Goal: Task Accomplishment & Management: Manage account settings

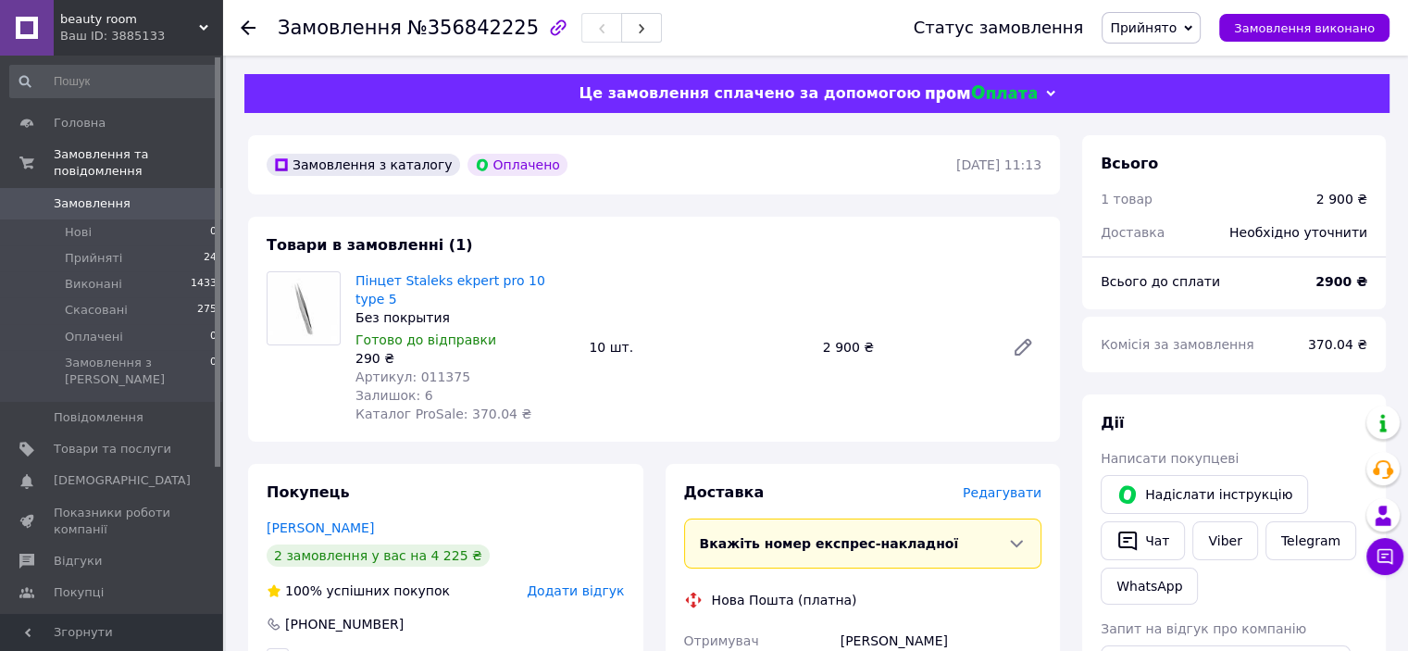
click at [427, 369] on span "Артикул: 011375" at bounding box center [412, 376] width 115 height 15
copy span "011375"
click at [382, 544] on div "2 замовлення у вас на 4 225 ₴" at bounding box center [378, 555] width 223 height 22
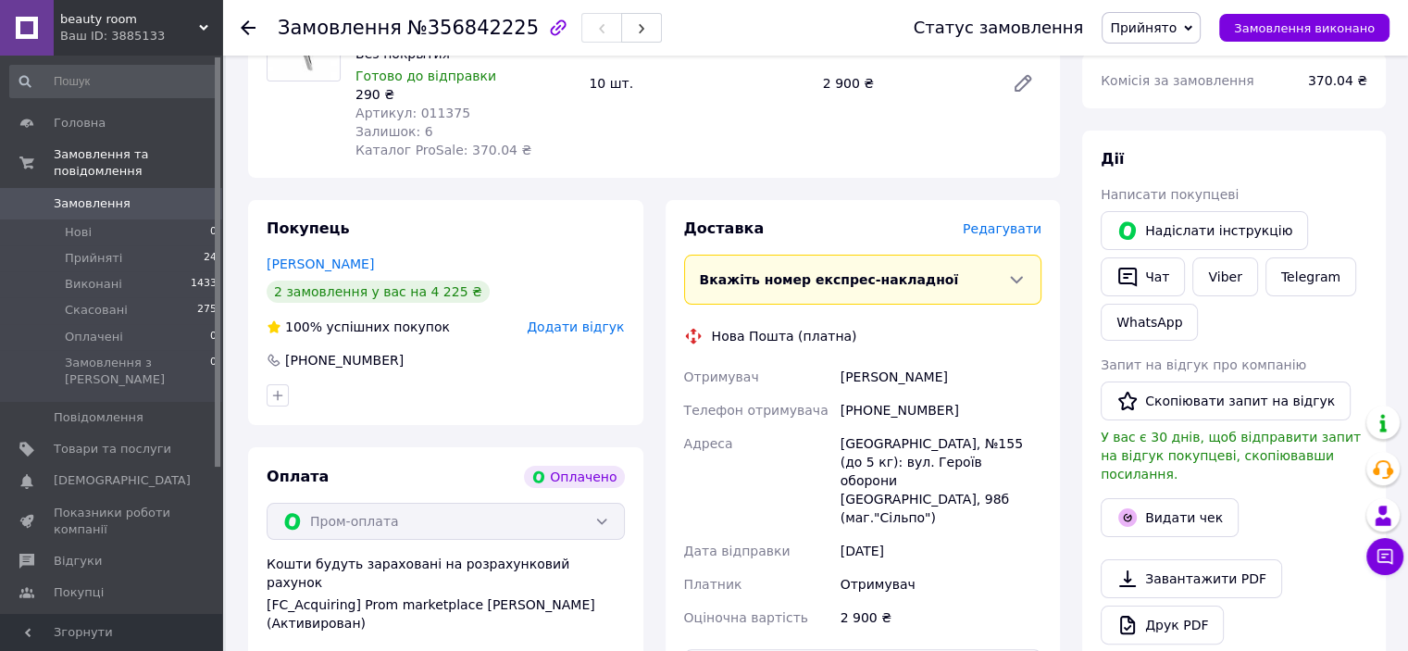
scroll to position [278, 0]
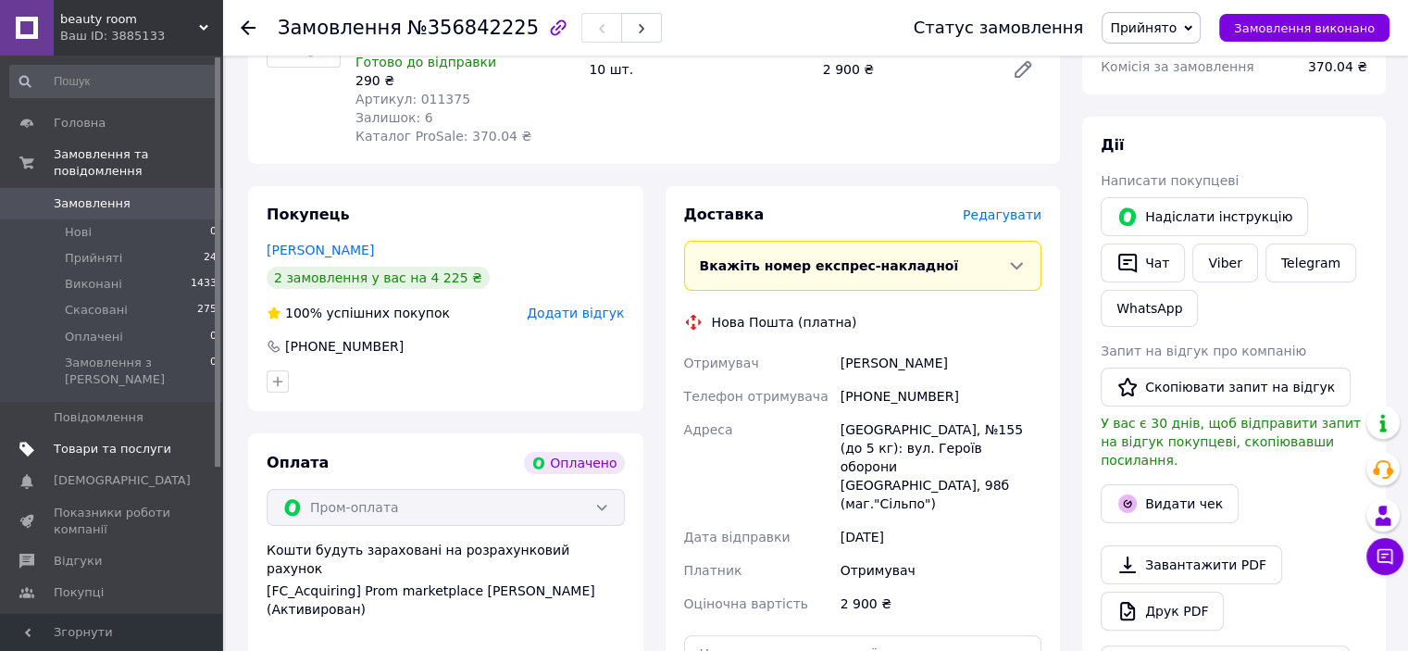
click at [133, 441] on span "Товари та послуги" at bounding box center [113, 449] width 118 height 17
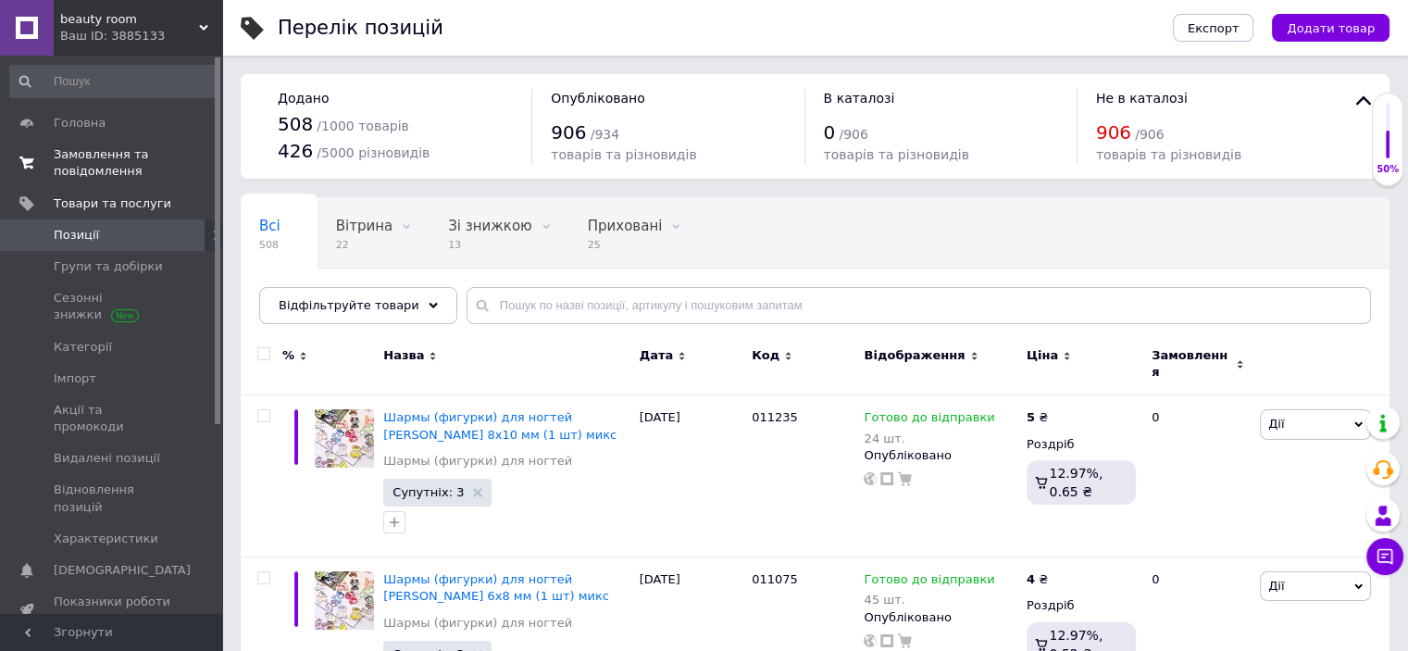
click at [79, 154] on span "Замовлення та повідомлення" at bounding box center [113, 162] width 118 height 33
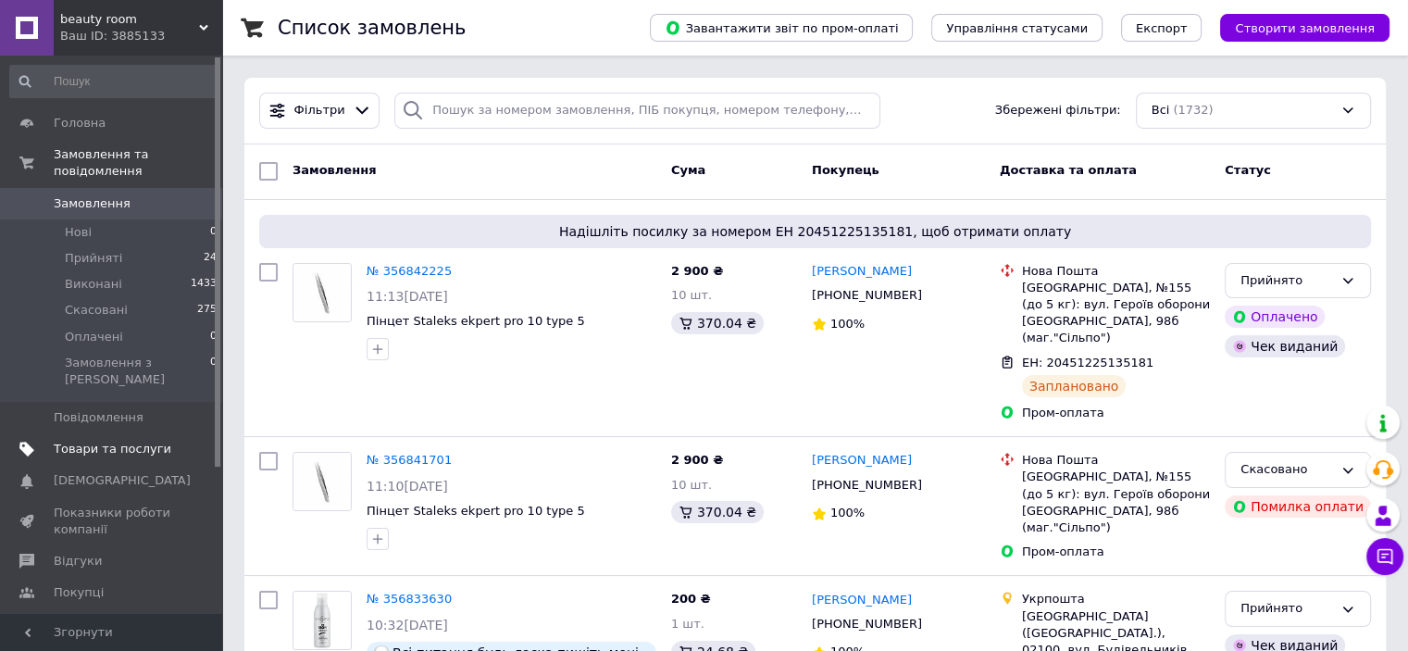
click at [96, 433] on link "Товари та послуги" at bounding box center [114, 448] width 228 height 31
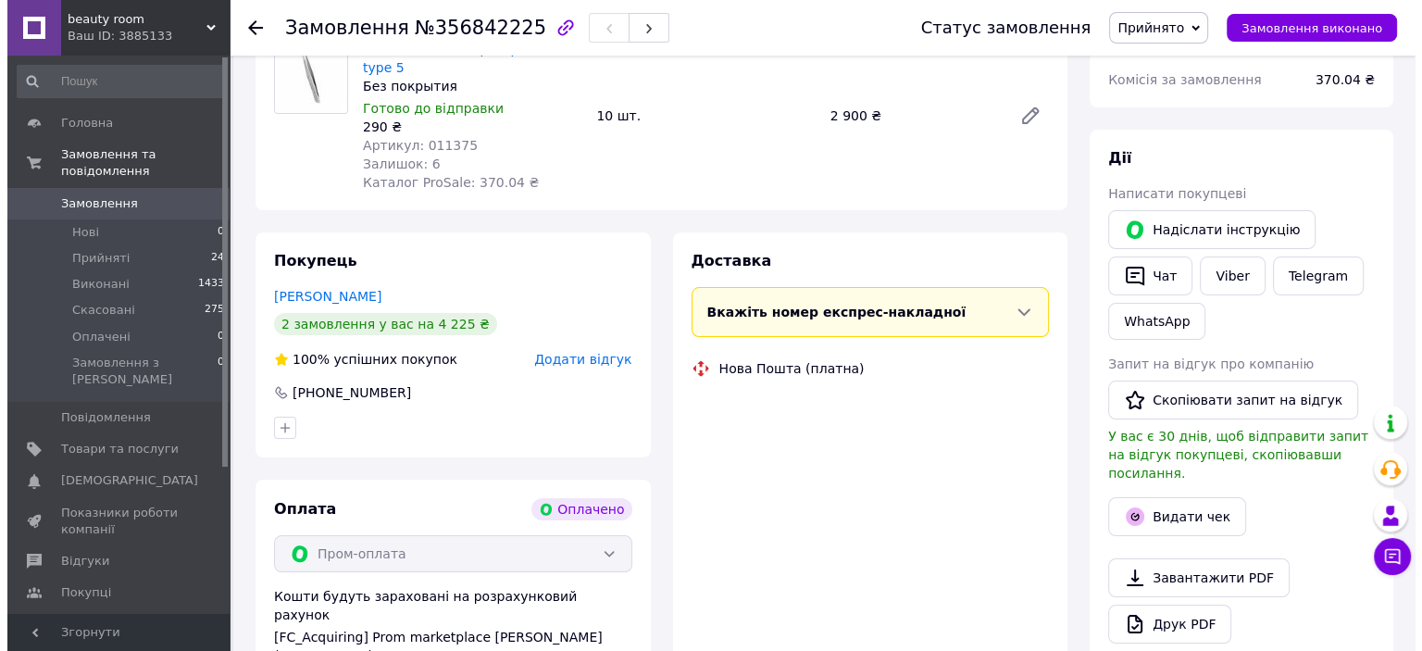
scroll to position [278, 0]
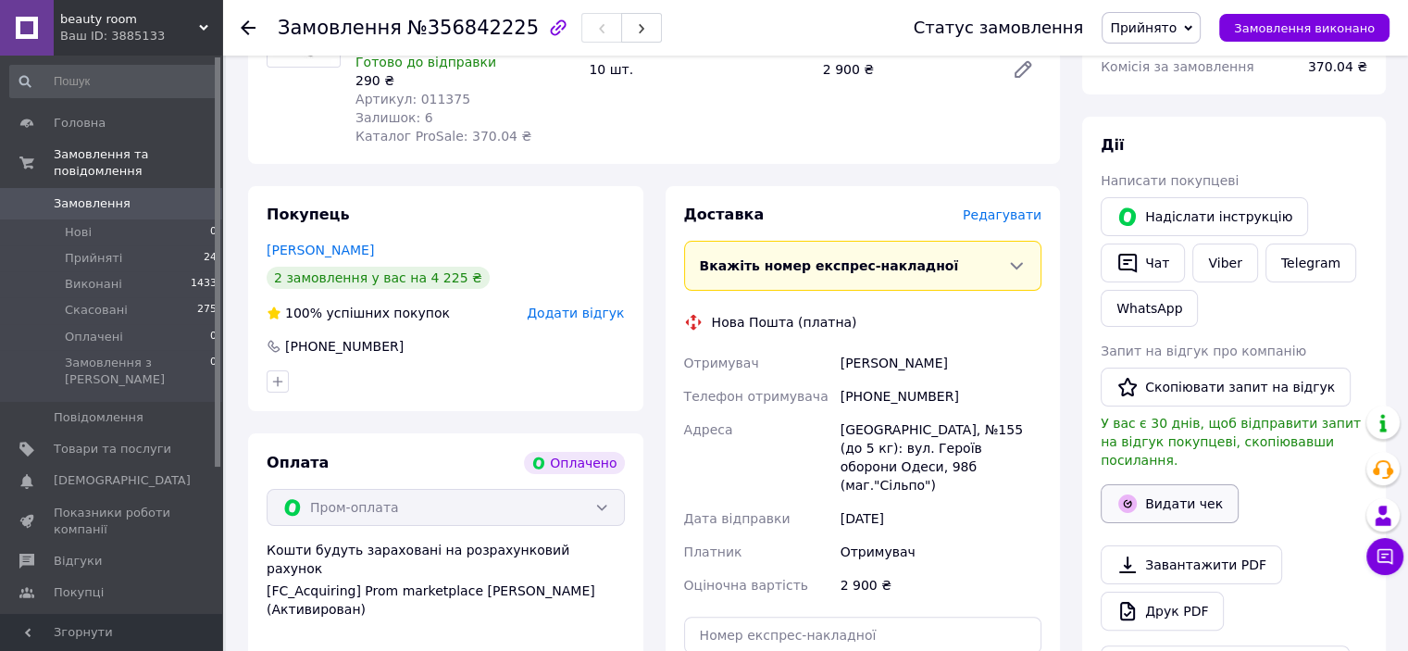
click at [1174, 484] on button "Видати чек" at bounding box center [1170, 503] width 138 height 39
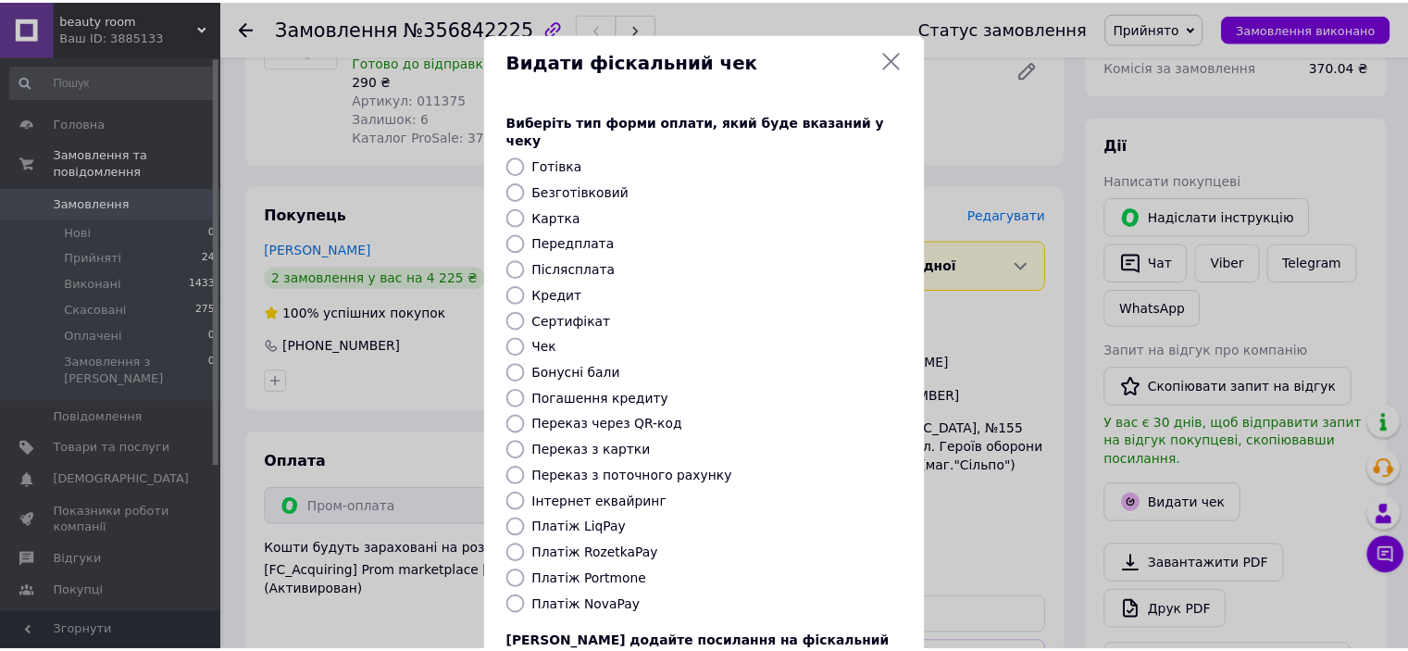
scroll to position [143, 0]
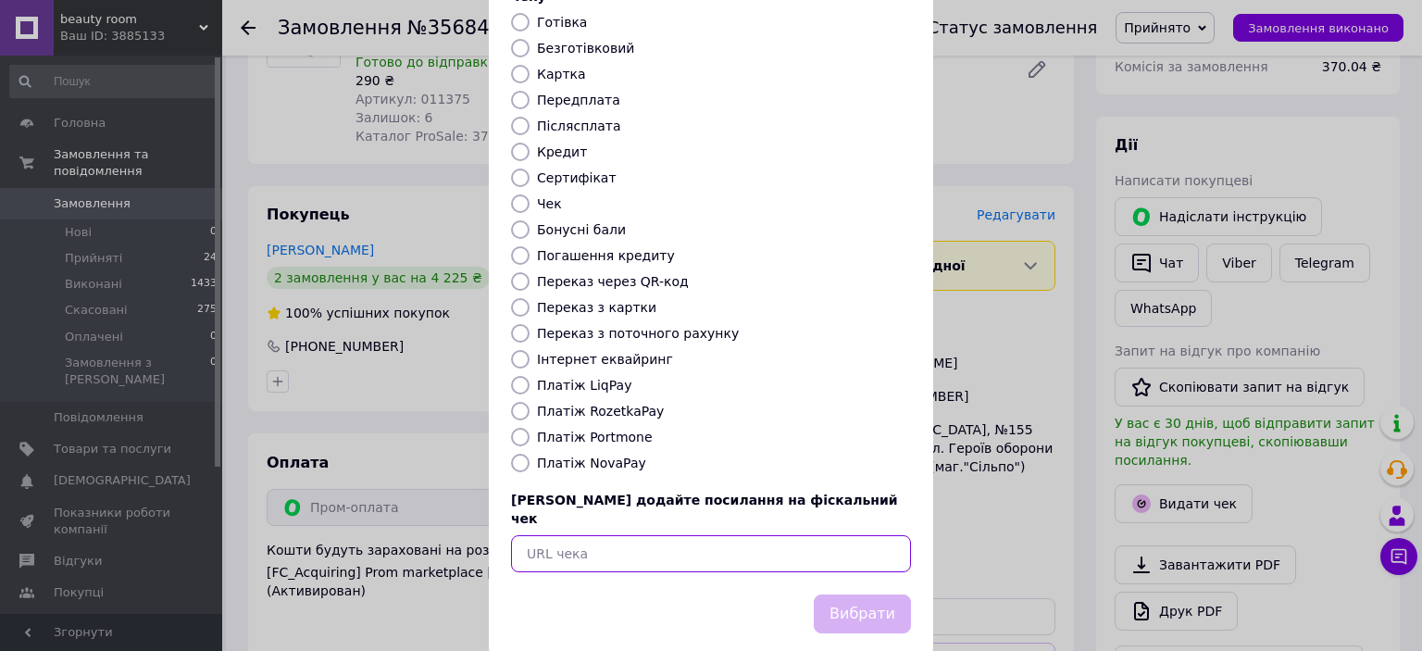
paste input "https://kasa.vchasno.ua/check-viewer/_Ode0U4z5Os"
type input "https://kasa.vchasno.ua/check-viewer/_Ode0U4z5Os"
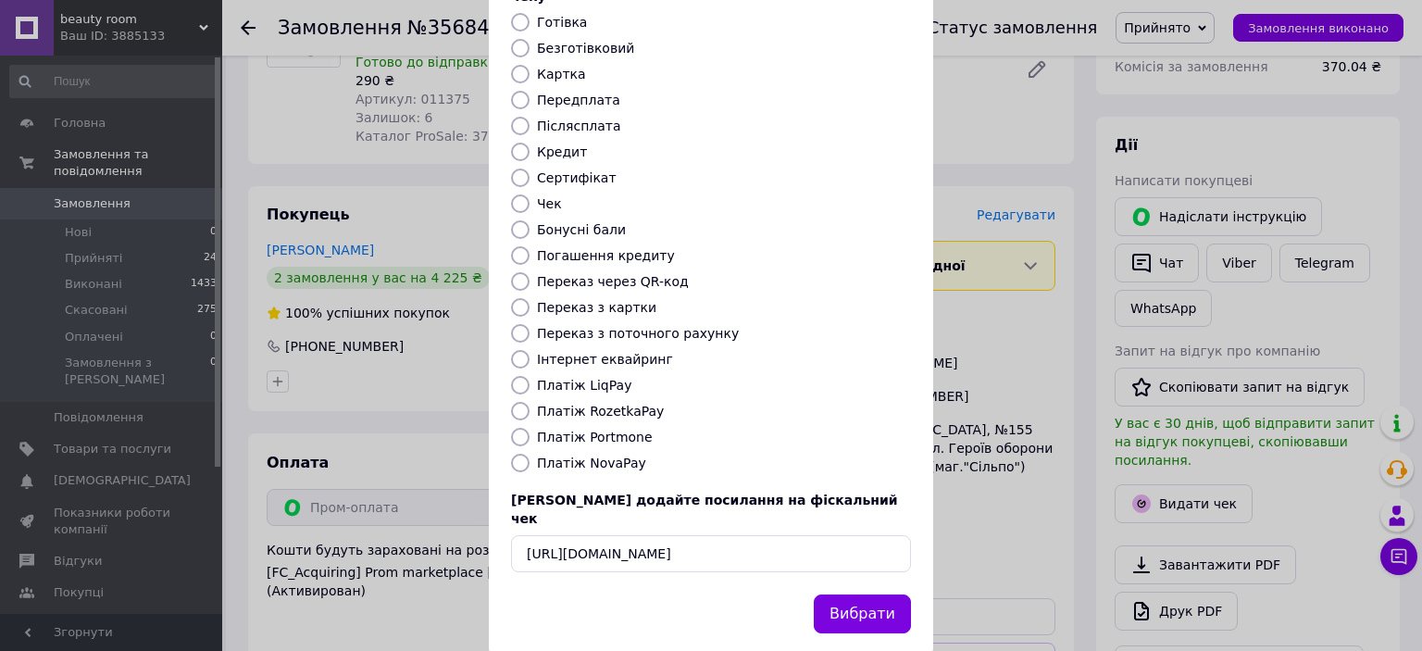
click at [844, 594] on button "Вибрати" at bounding box center [862, 614] width 97 height 40
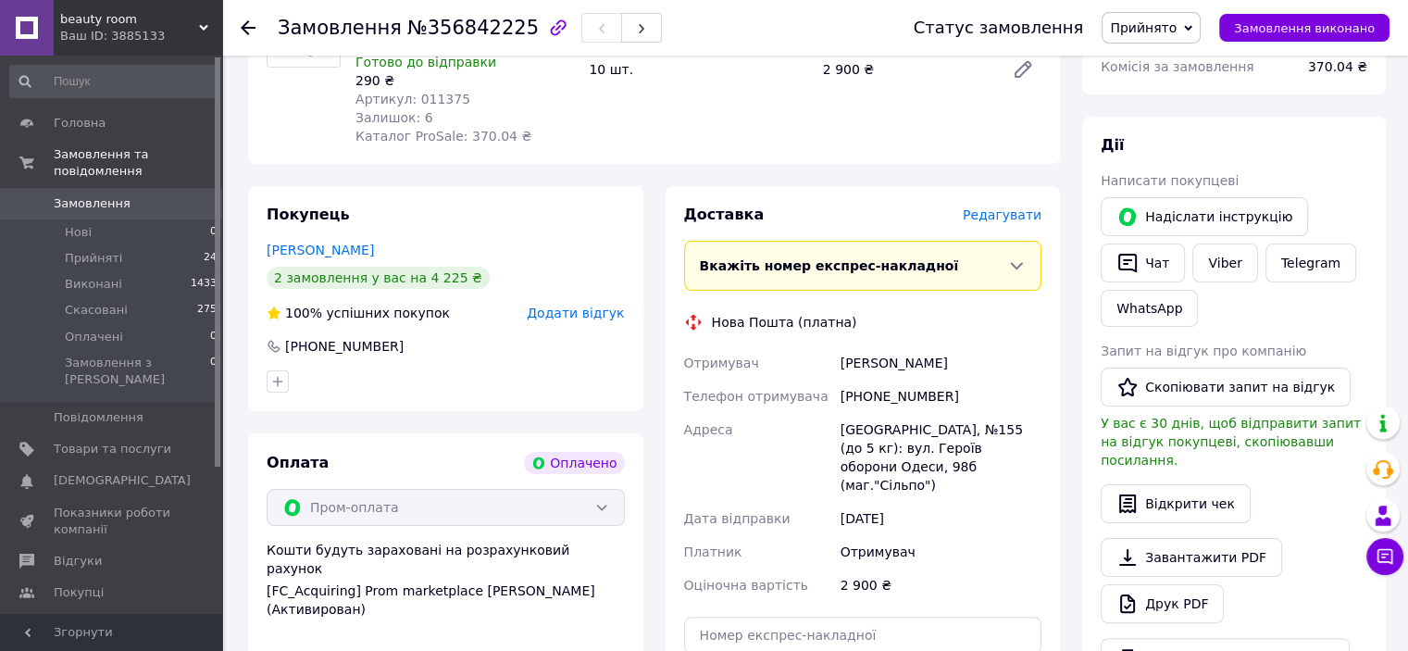
scroll to position [648, 0]
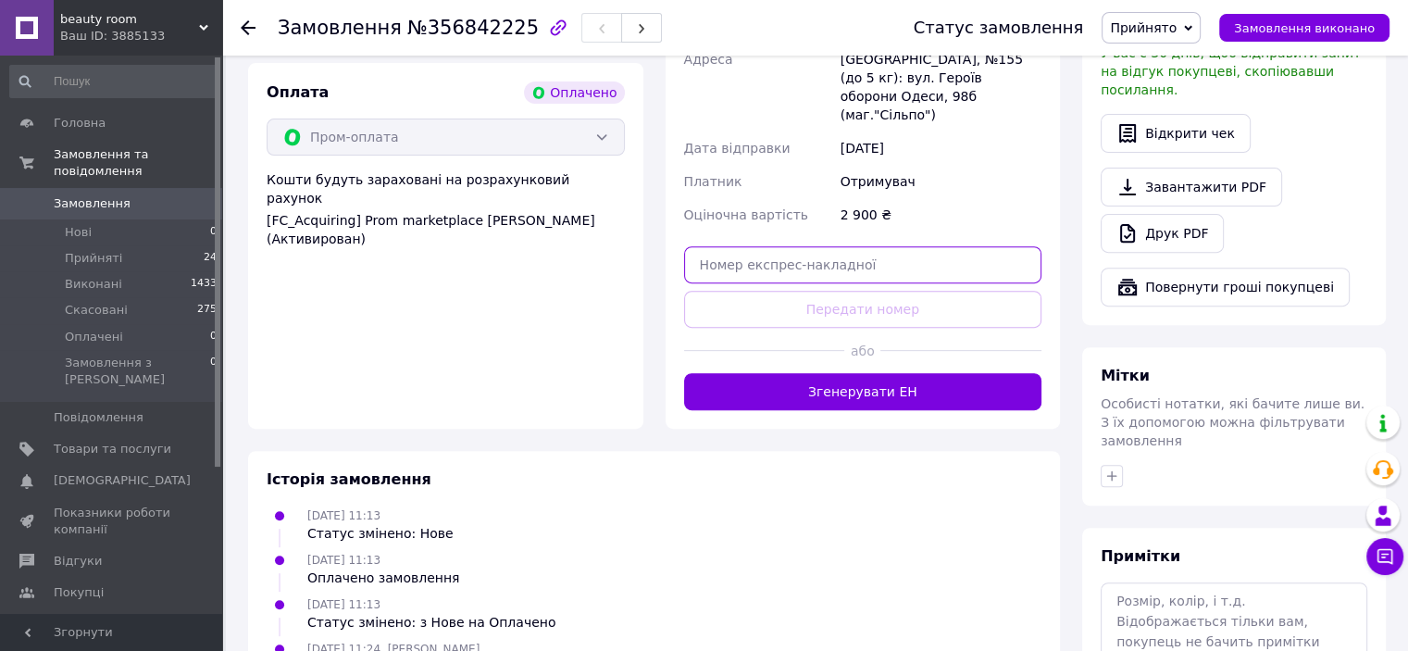
paste input "20451225135181"
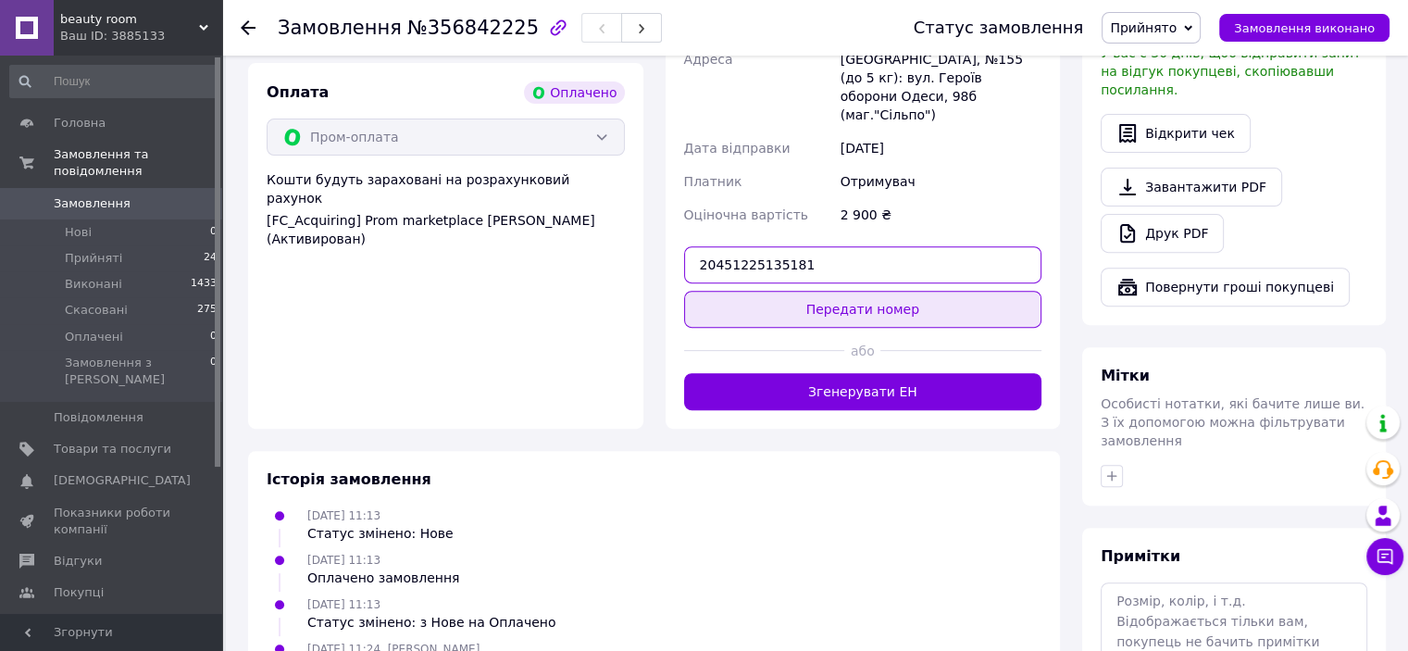
type input "20451225135181"
click at [888, 291] on button "Передати номер" at bounding box center [863, 309] width 358 height 37
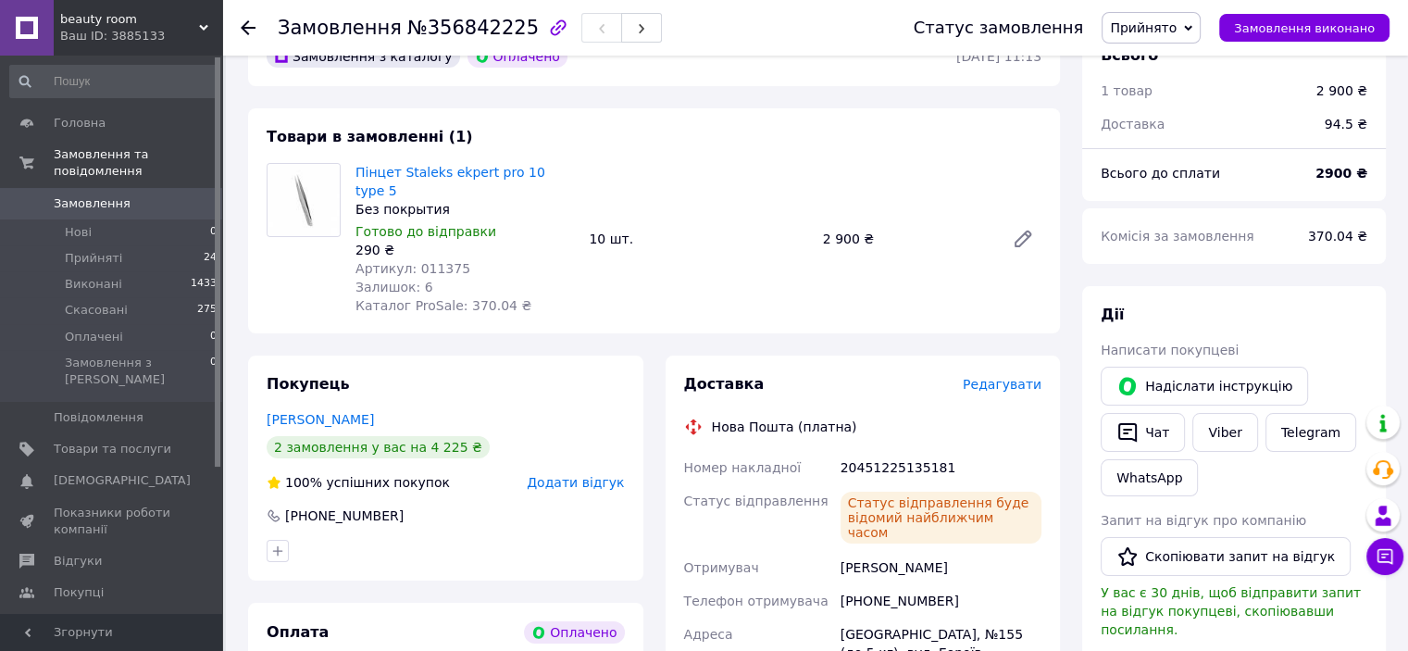
scroll to position [0, 0]
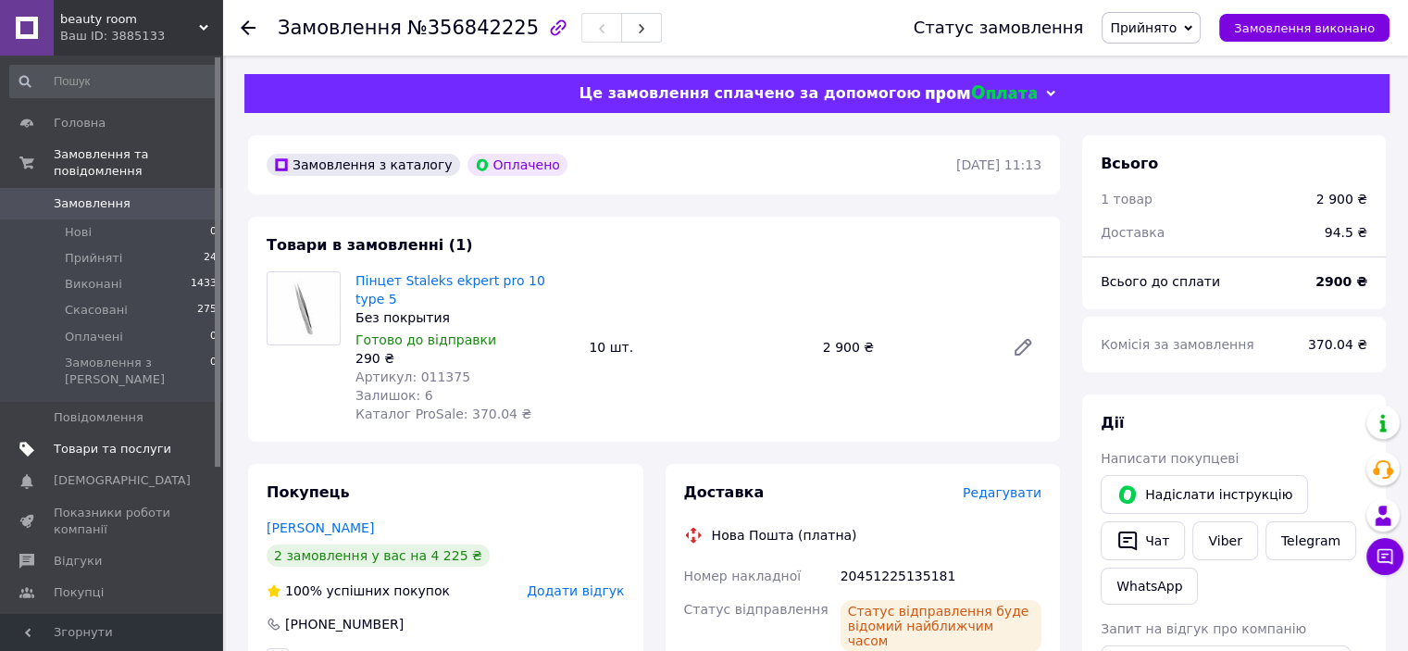
click at [115, 441] on span "Товари та послуги" at bounding box center [113, 449] width 118 height 17
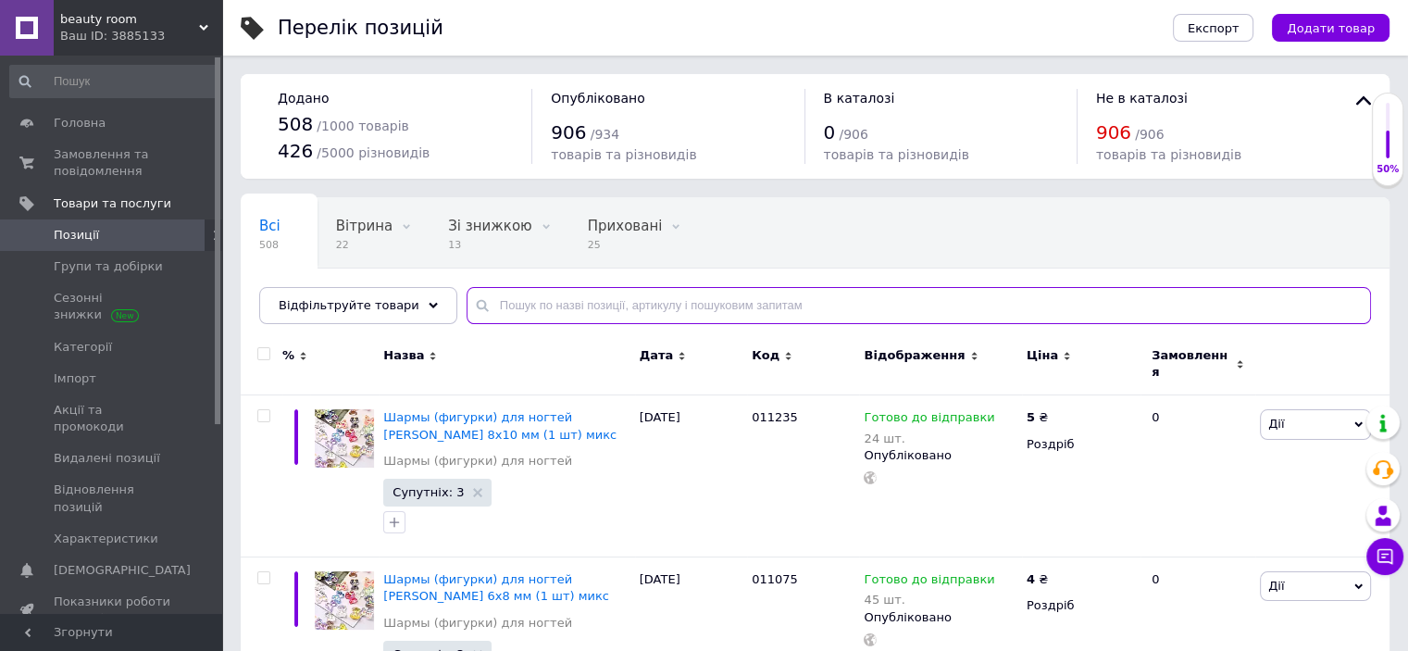
paste input "20451225135181"
type input "20451225135181"
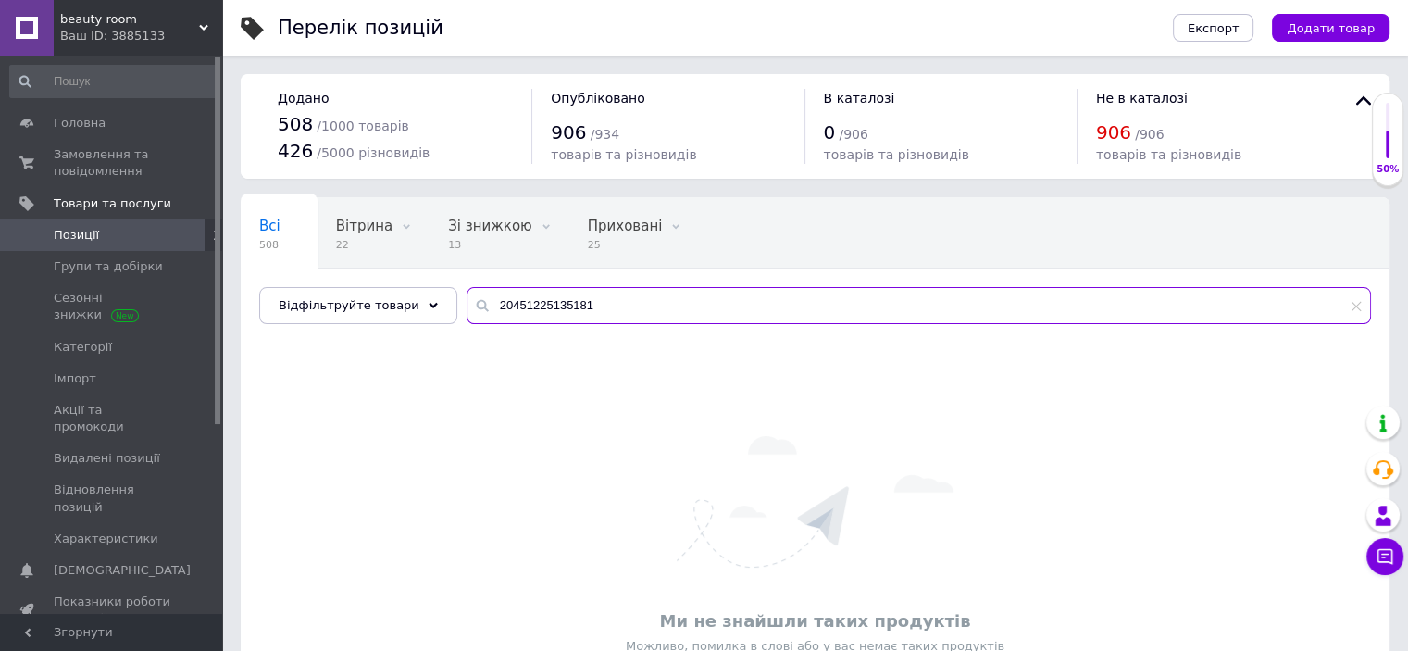
drag, startPoint x: 580, startPoint y: 306, endPoint x: 444, endPoint y: 322, distance: 137.0
click at [467, 322] on input "20451225135181" at bounding box center [919, 305] width 904 height 37
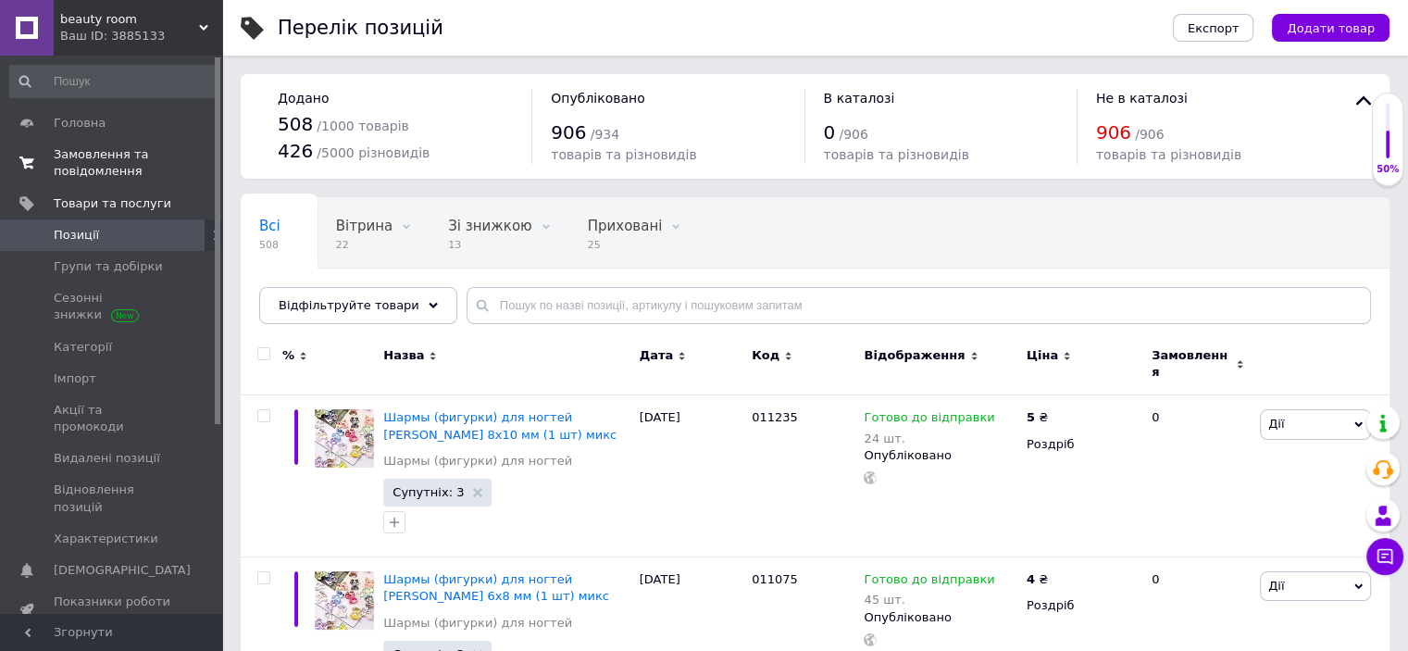
click at [127, 170] on span "Замовлення та повідомлення" at bounding box center [113, 162] width 118 height 33
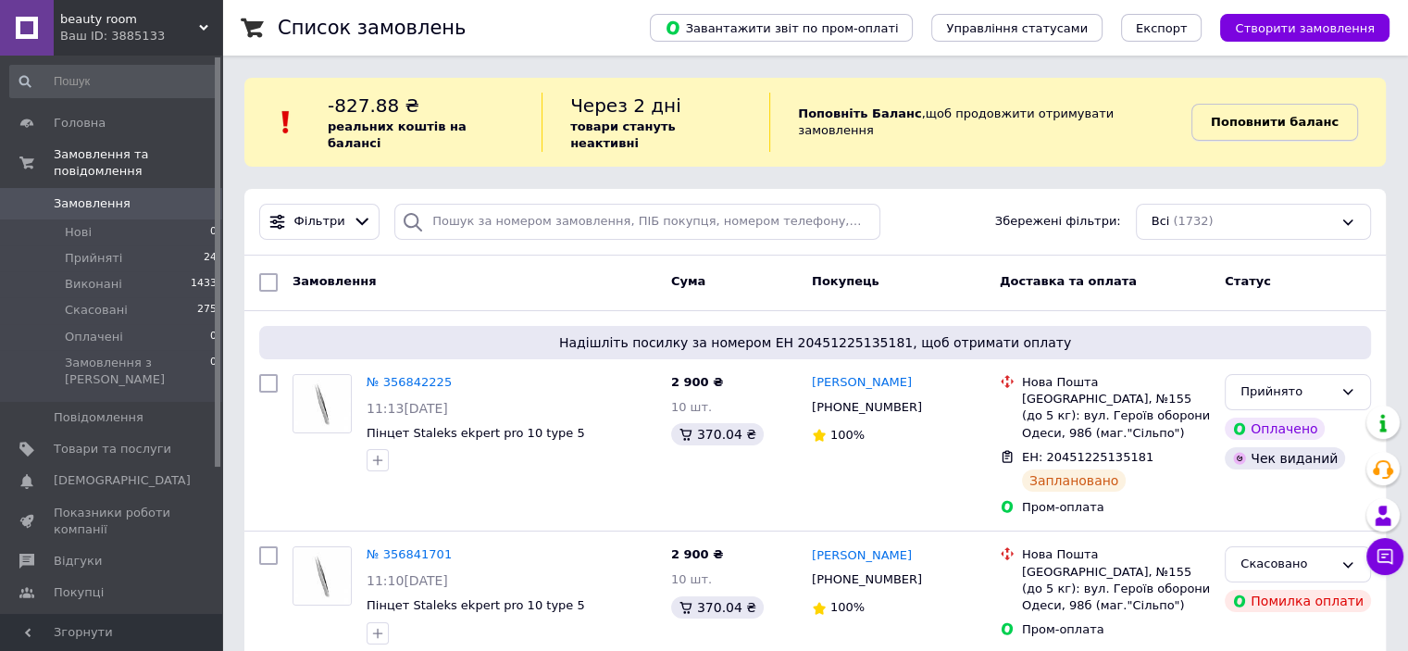
click at [1244, 118] on b "Поповнити баланс" at bounding box center [1275, 122] width 128 height 14
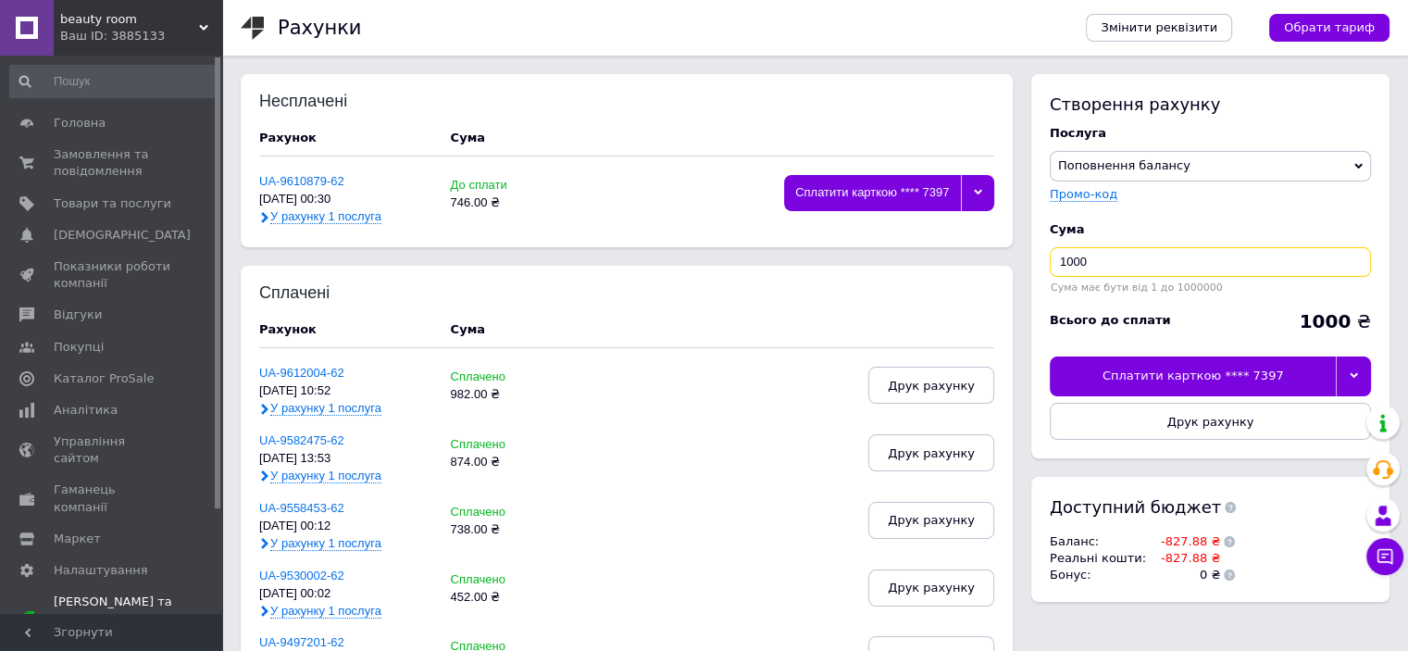
drag, startPoint x: 1172, startPoint y: 259, endPoint x: 1035, endPoint y: 299, distance: 142.7
click at [1035, 299] on div "Створення рахунку Послуга Поповнення балансу Premium-дизайн Промо-код Cума 1000…" at bounding box center [1210, 266] width 358 height 384
type input "830"
click at [1218, 380] on div "Сплатити карткою **** 7397" at bounding box center [1193, 375] width 286 height 39
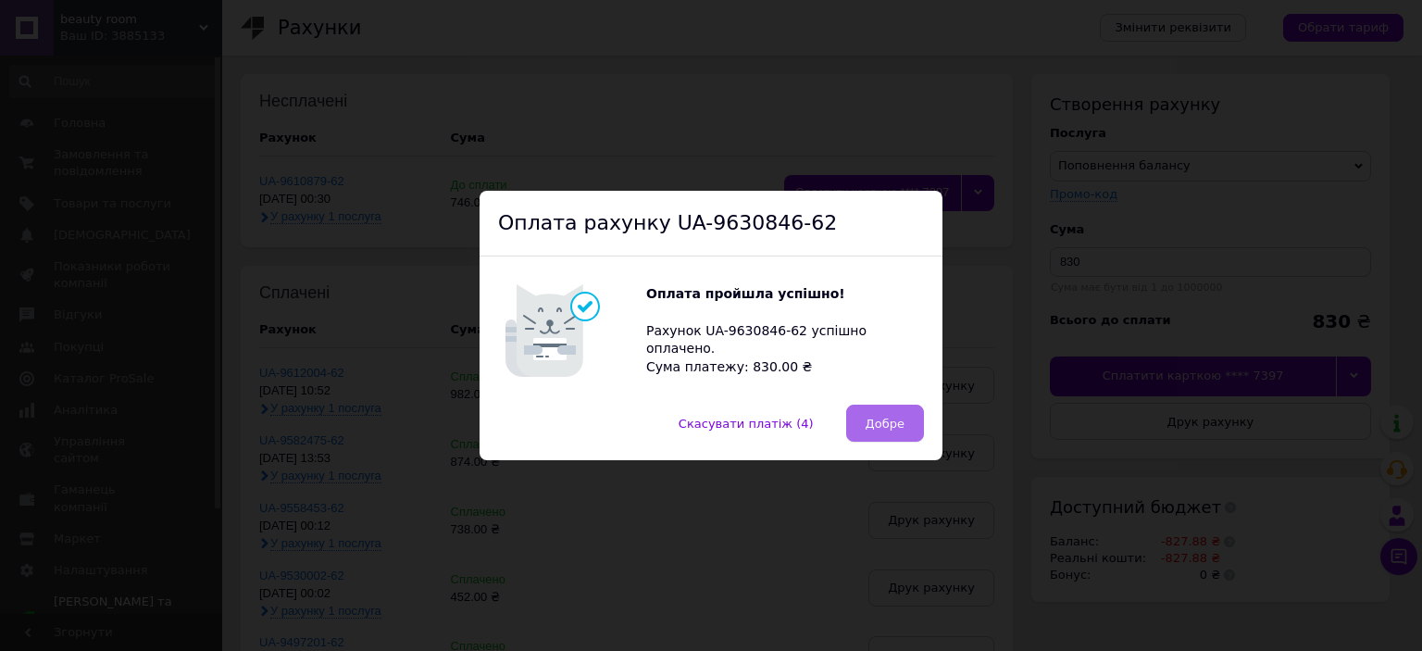
click at [898, 421] on span "Добре" at bounding box center [885, 424] width 39 height 14
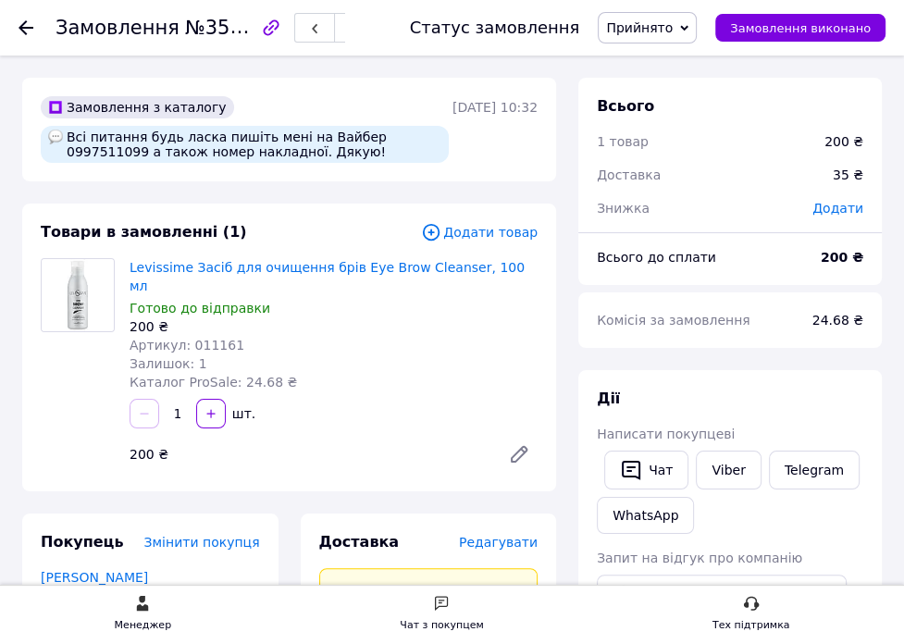
click at [195, 338] on span "Артикул: 011161" at bounding box center [187, 345] width 115 height 15
copy span "011161"
click at [320, 26] on icon "button" at bounding box center [314, 28] width 11 height 11
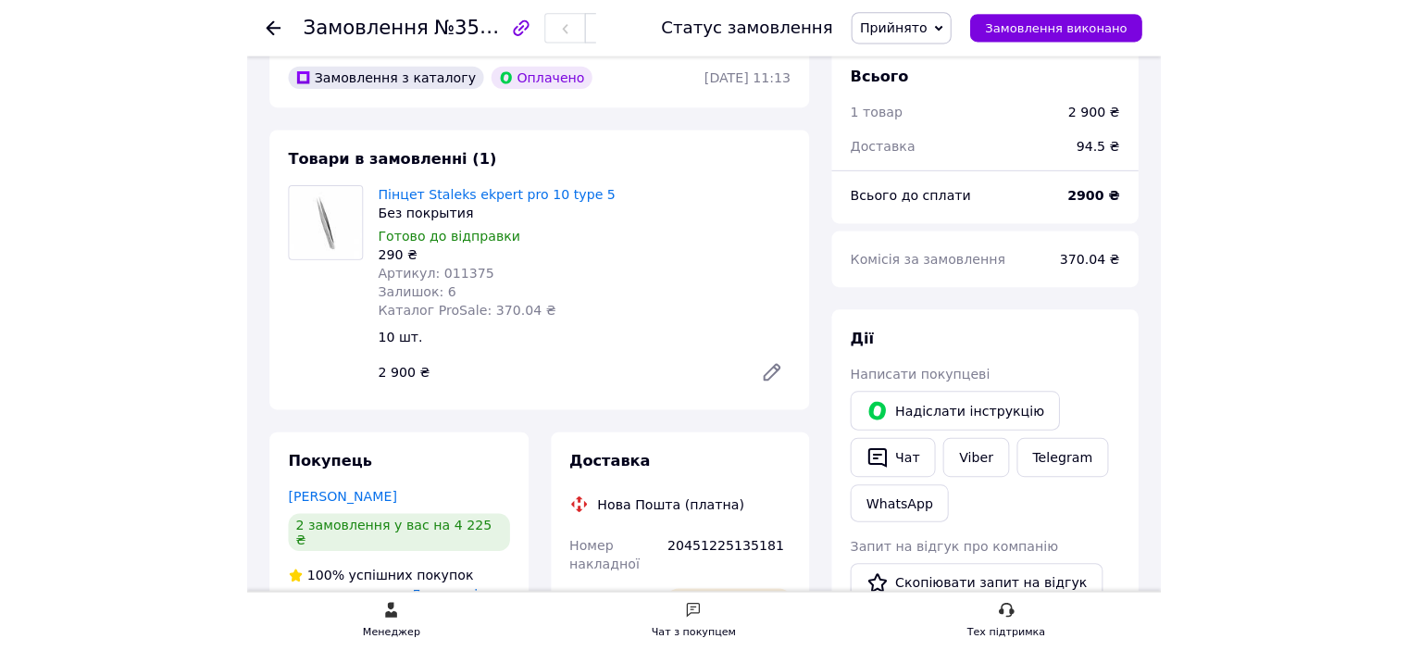
scroll to position [93, 0]
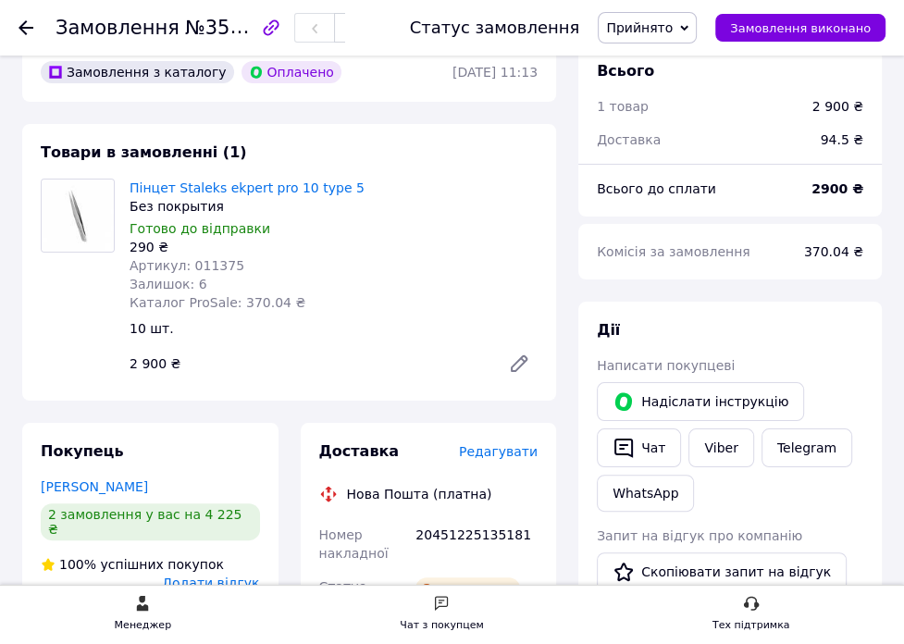
click at [211, 271] on span "Артикул: 011375" at bounding box center [187, 265] width 115 height 15
click at [211, 270] on span "Артикул: 011375" at bounding box center [187, 265] width 115 height 15
click at [212, 266] on span "Артикул: 011375" at bounding box center [187, 265] width 115 height 15
copy span "011375"
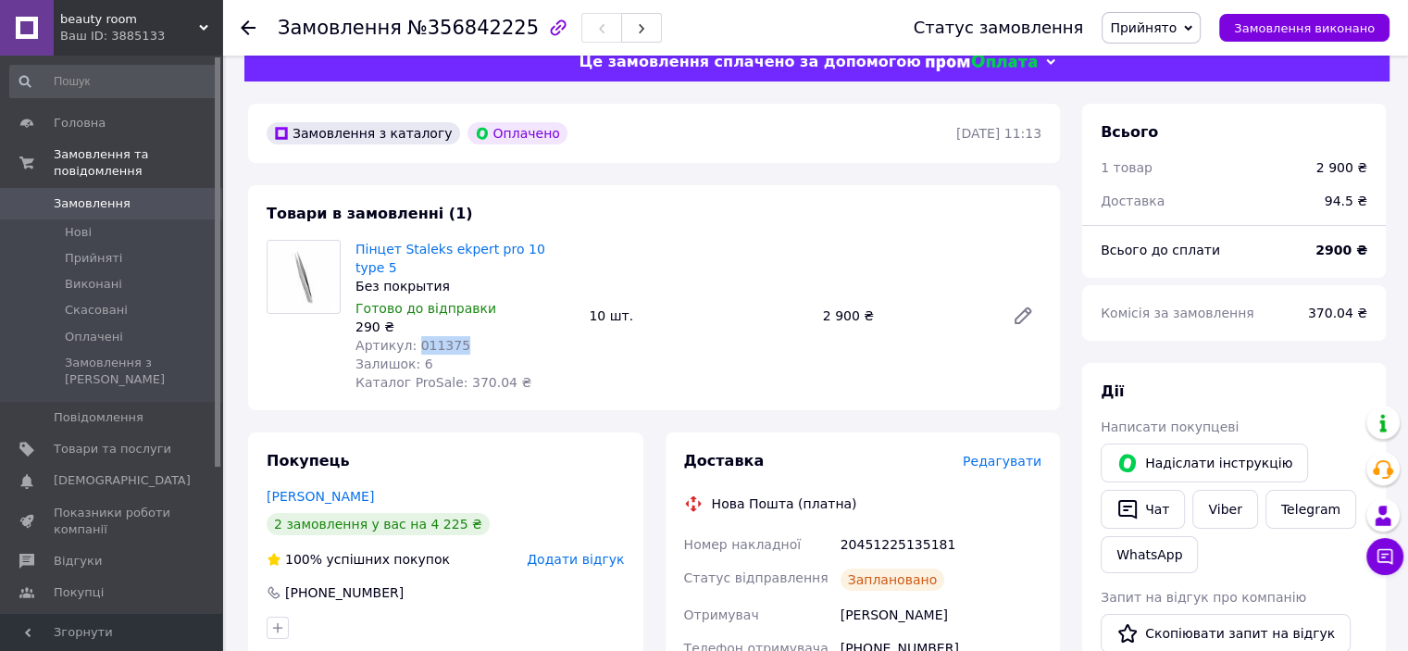
scroll to position [0, 0]
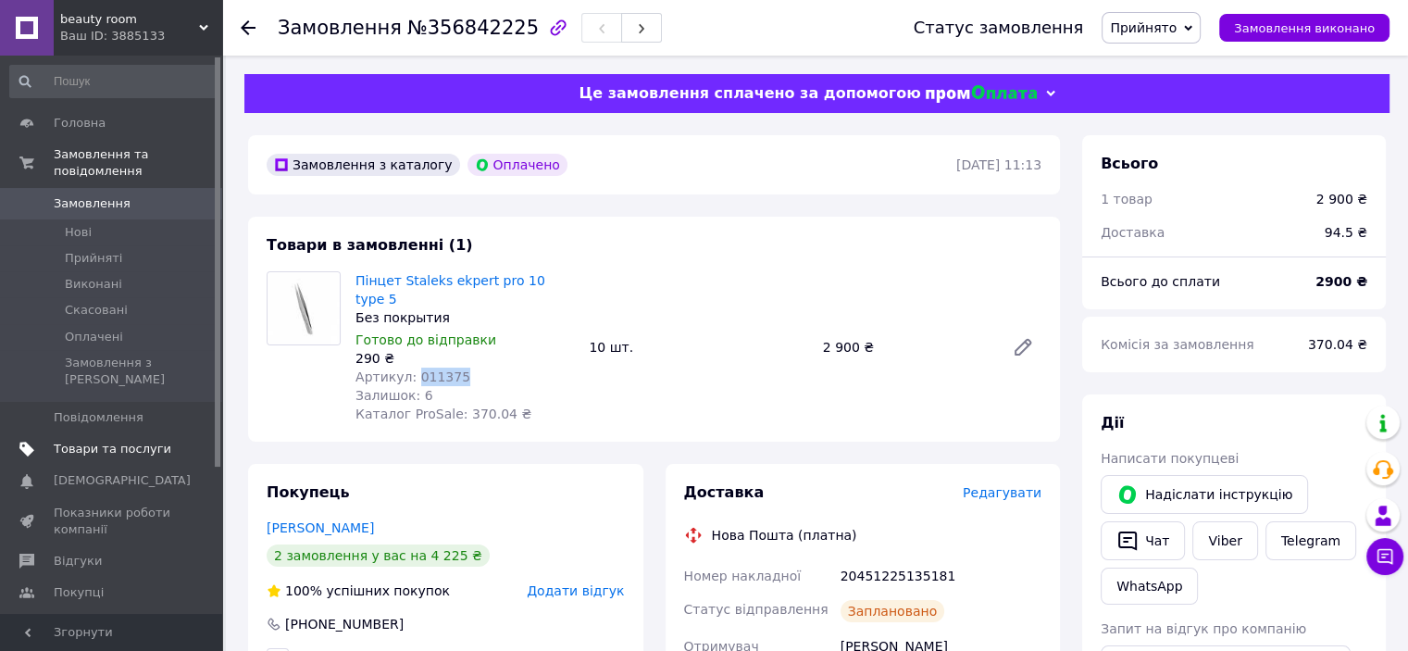
click at [130, 441] on span "Товари та послуги" at bounding box center [113, 449] width 118 height 17
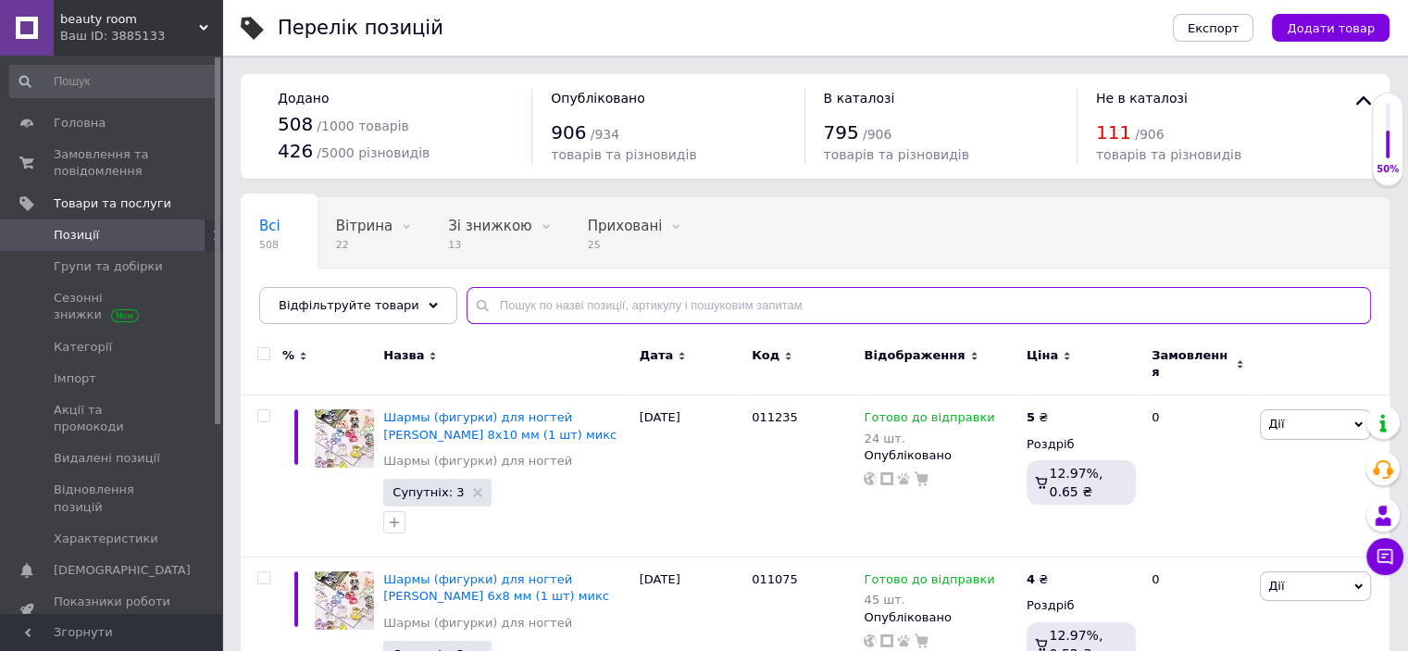
click at [499, 316] on input "text" at bounding box center [919, 305] width 904 height 37
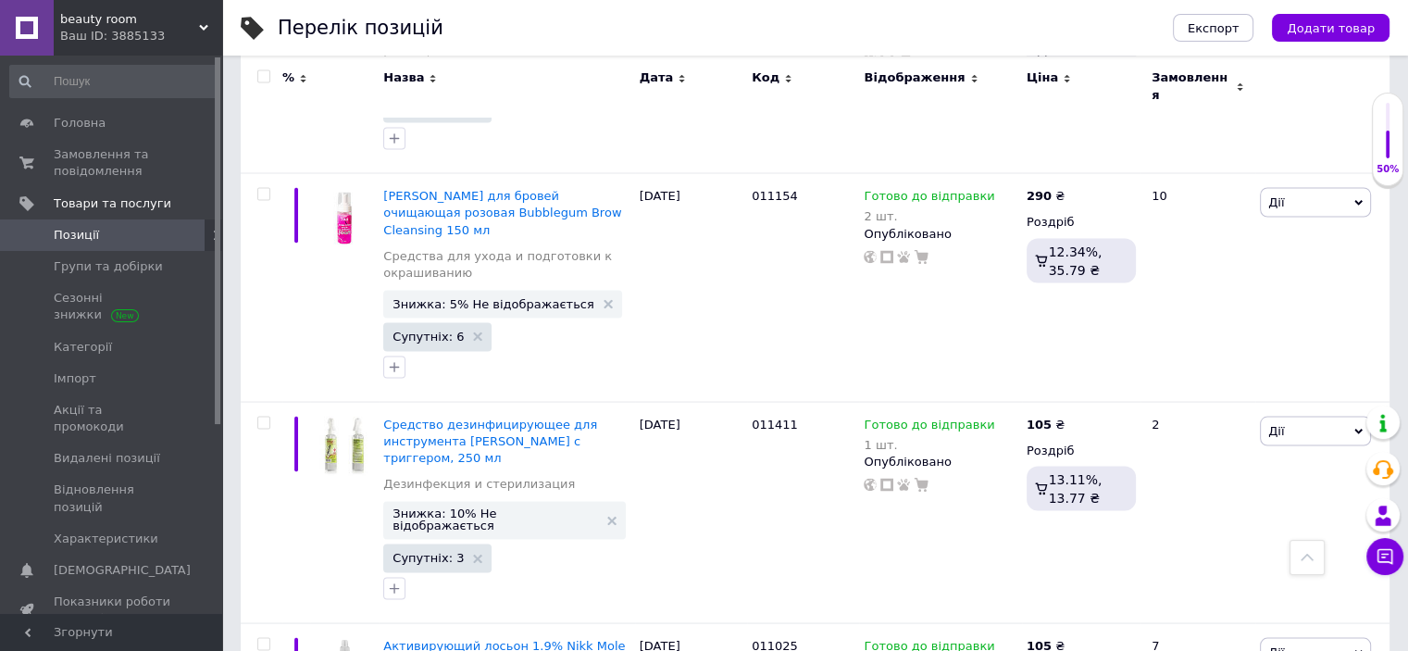
scroll to position [3567, 0]
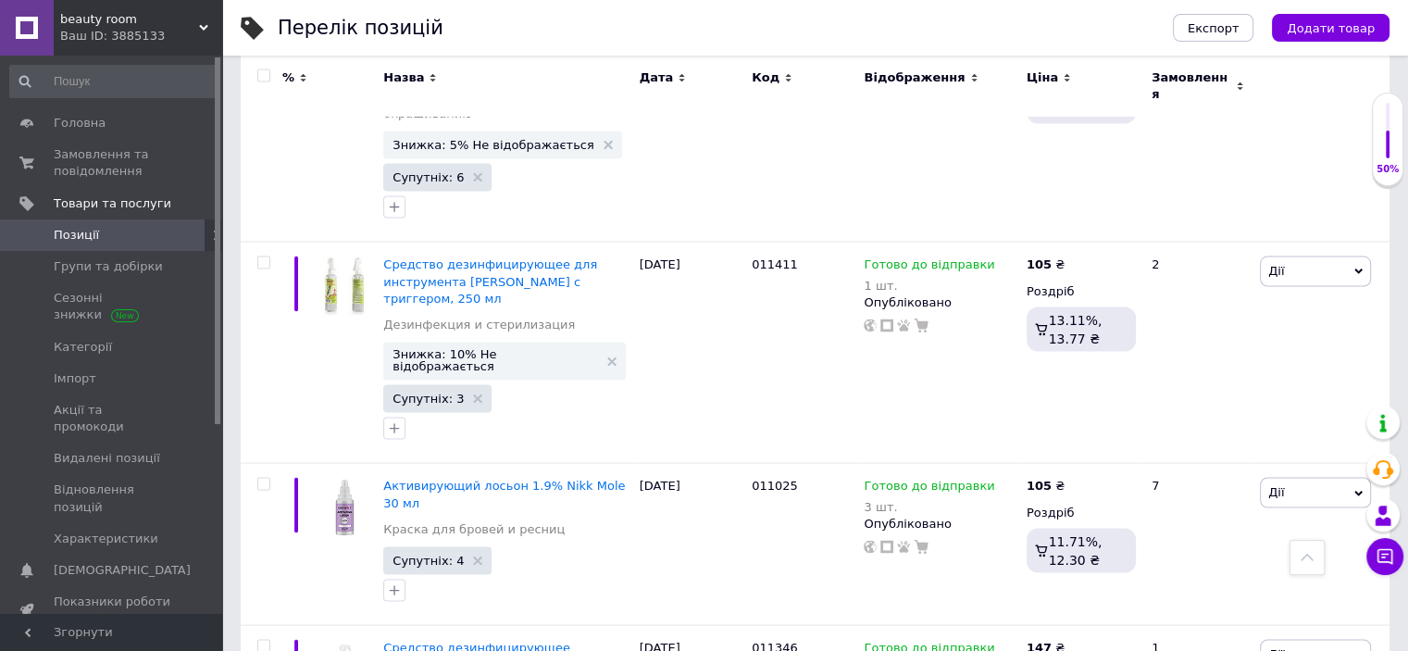
type input "011147"
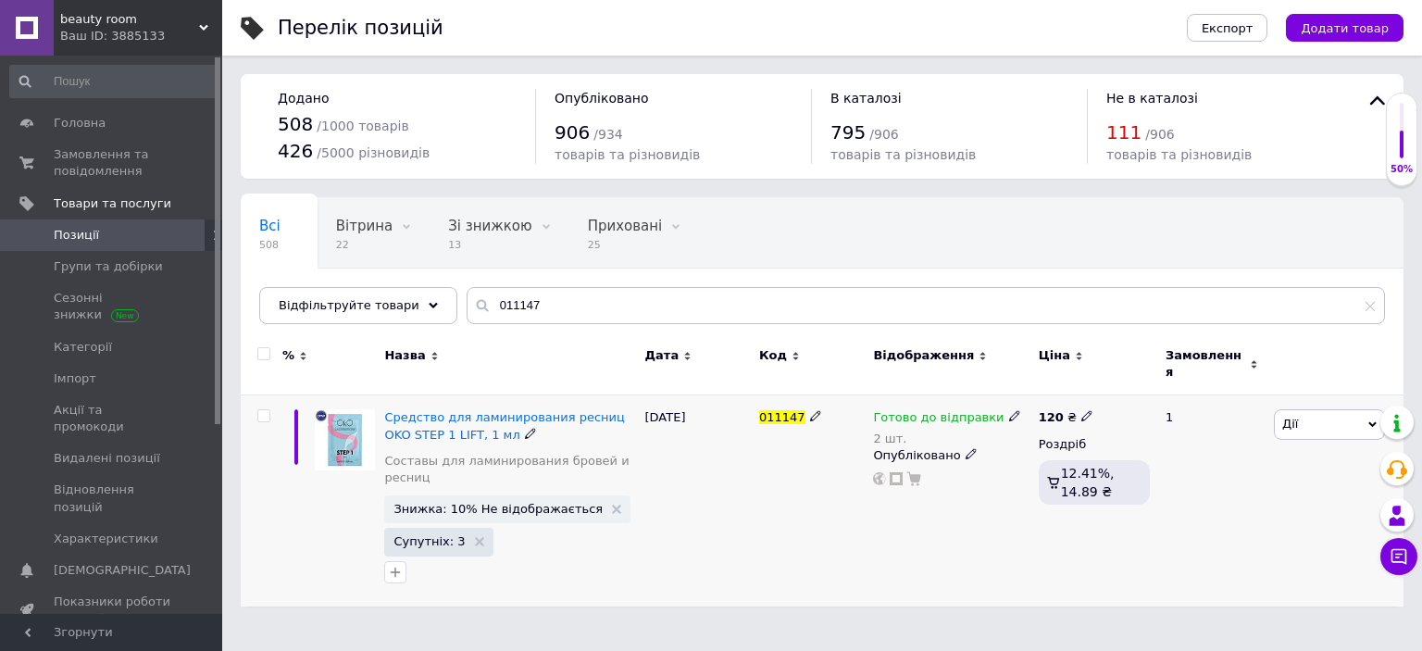
click at [870, 436] on div "Готово до відправки 2 шт. Опубліковано" at bounding box center [950, 500] width 165 height 211
click at [882, 431] on div "2 шт." at bounding box center [946, 438] width 147 height 14
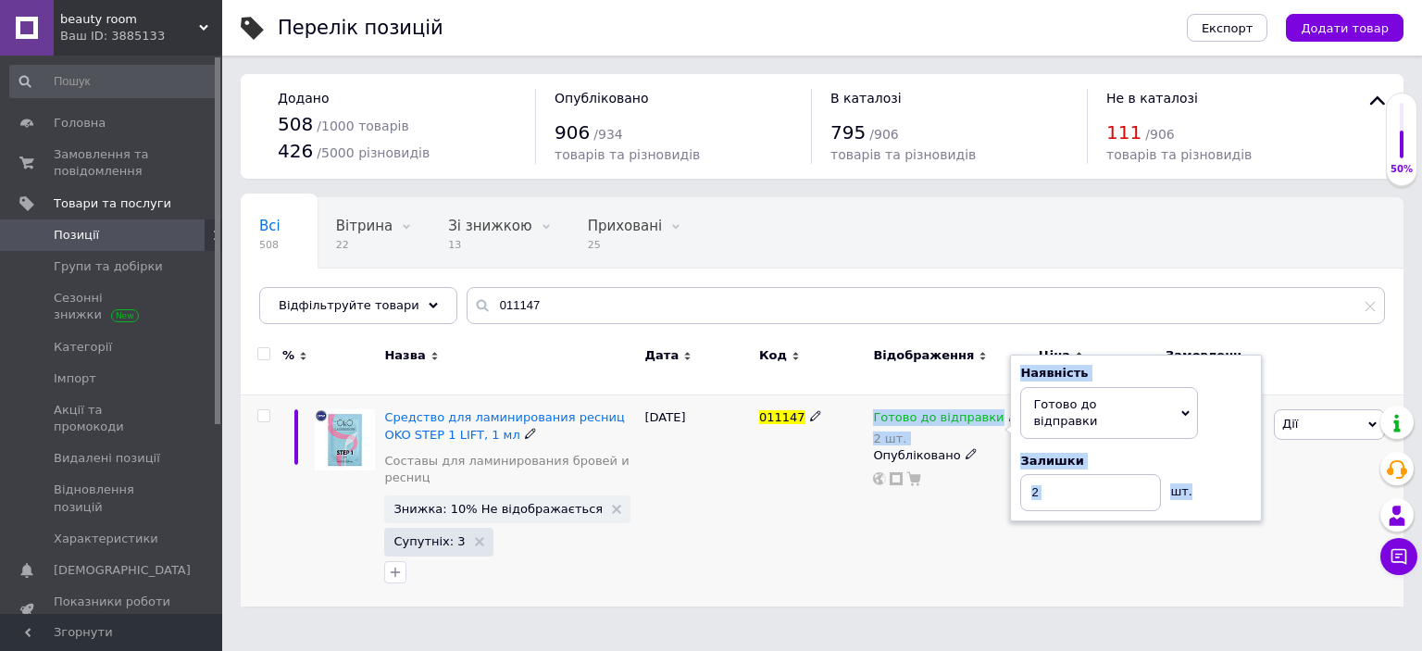
click at [881, 431] on div "2 шт." at bounding box center [946, 438] width 147 height 14
drag, startPoint x: 1056, startPoint y: 452, endPoint x: 1017, endPoint y: 466, distance: 41.3
click at [903, 463] on div "Наявність [PERSON_NAME] до відправки В наявності Немає в наявності Під замовлен…" at bounding box center [1136, 438] width 252 height 167
type input "4"
click at [863, 526] on div "011147" at bounding box center [811, 500] width 114 height 211
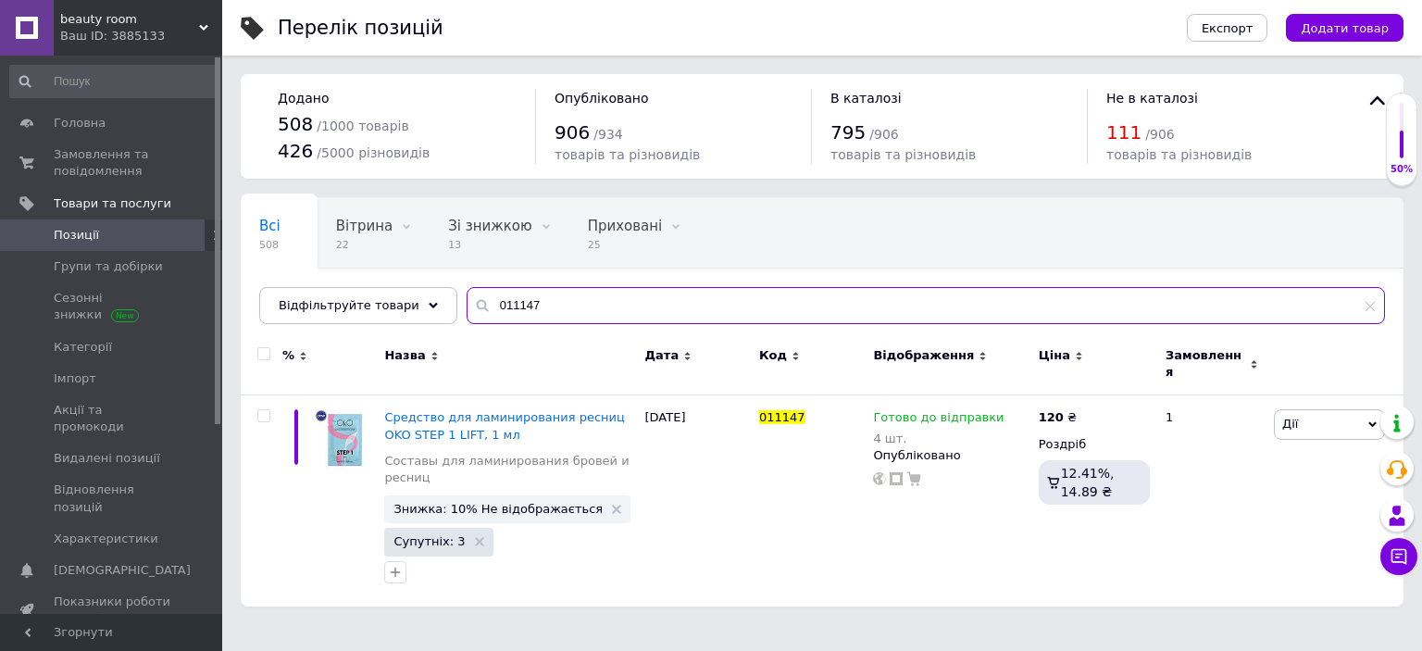
drag, startPoint x: 529, startPoint y: 296, endPoint x: 499, endPoint y: 302, distance: 31.0
click at [499, 302] on input "011147" at bounding box center [926, 305] width 918 height 37
type input "011107"
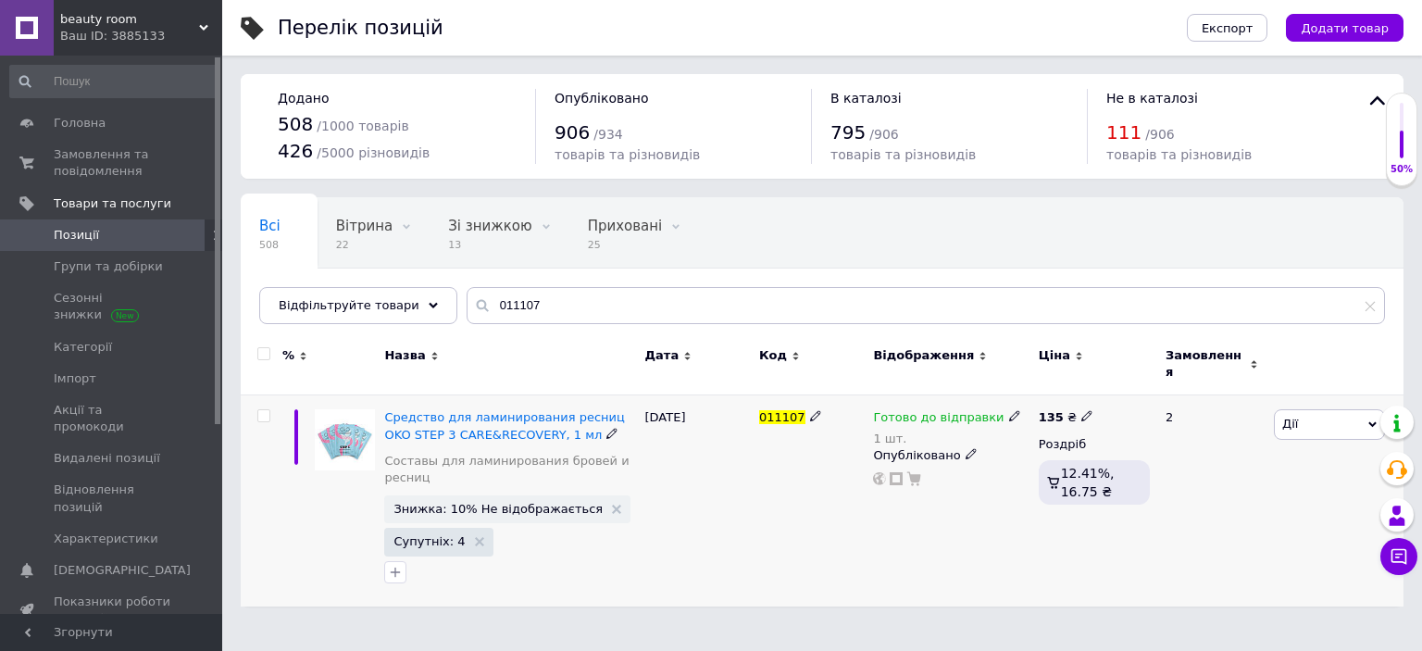
click at [881, 431] on div "1 шт." at bounding box center [946, 438] width 147 height 14
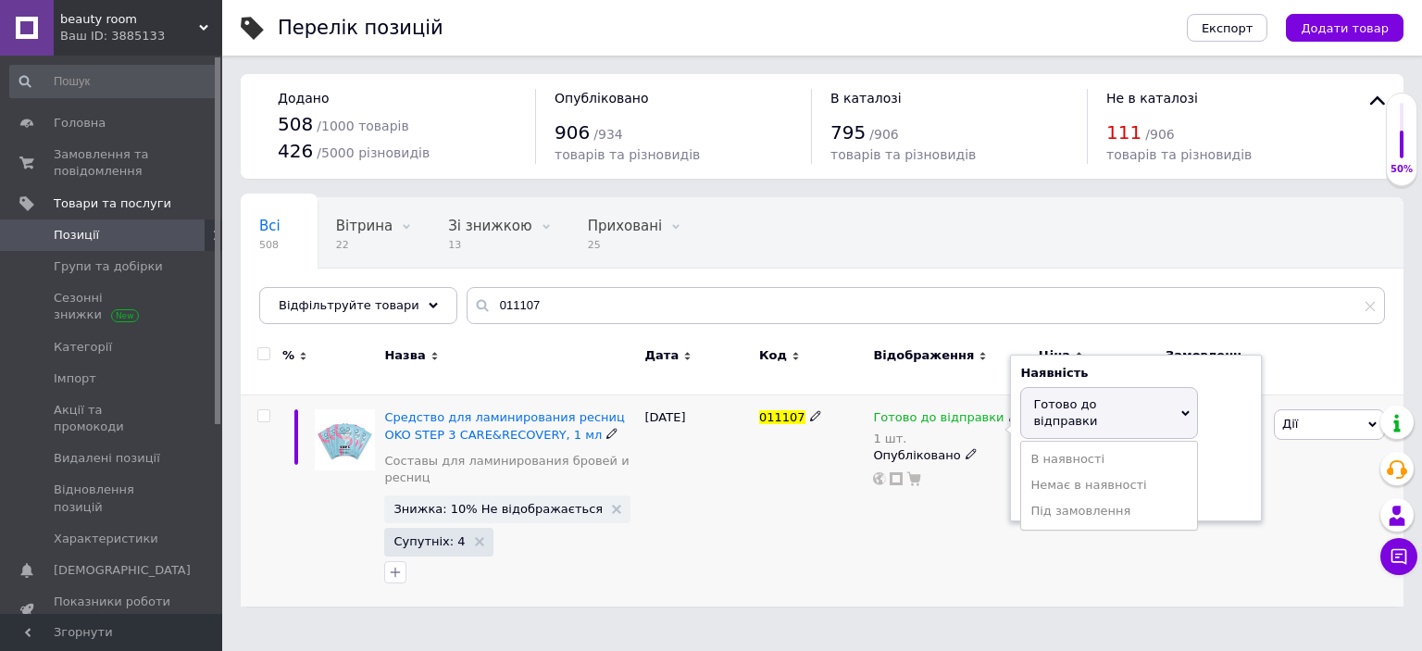
drag, startPoint x: 1225, startPoint y: 442, endPoint x: 1202, endPoint y: 442, distance: 23.1
click at [903, 453] on div "Залишки 1 шт." at bounding box center [1135, 482] width 231 height 58
drag, startPoint x: 1066, startPoint y: 460, endPoint x: 996, endPoint y: 477, distance: 72.3
click at [903, 476] on div "Готово до відправки 1 шт. Наявність [PERSON_NAME] до відправки В наявності Нема…" at bounding box center [950, 500] width 165 height 211
type input "5"
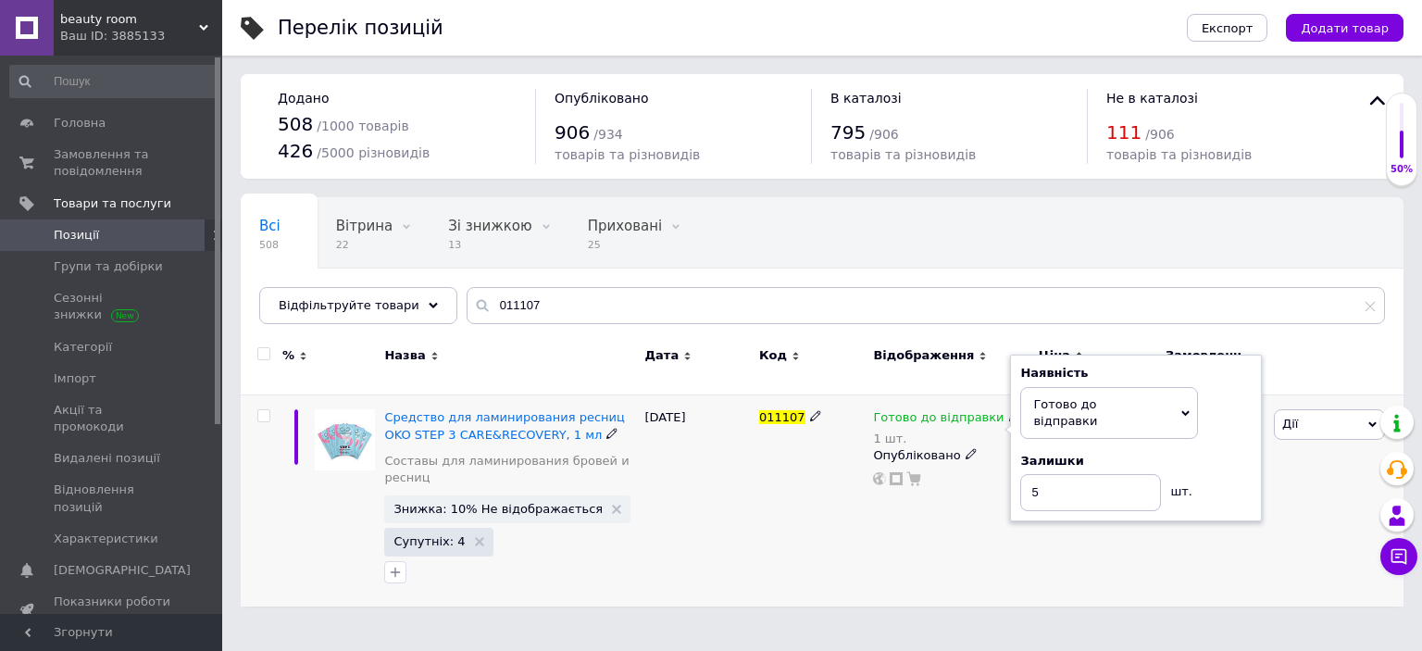
click at [755, 567] on div "011107" at bounding box center [811, 500] width 114 height 211
